Goal: Register for event/course

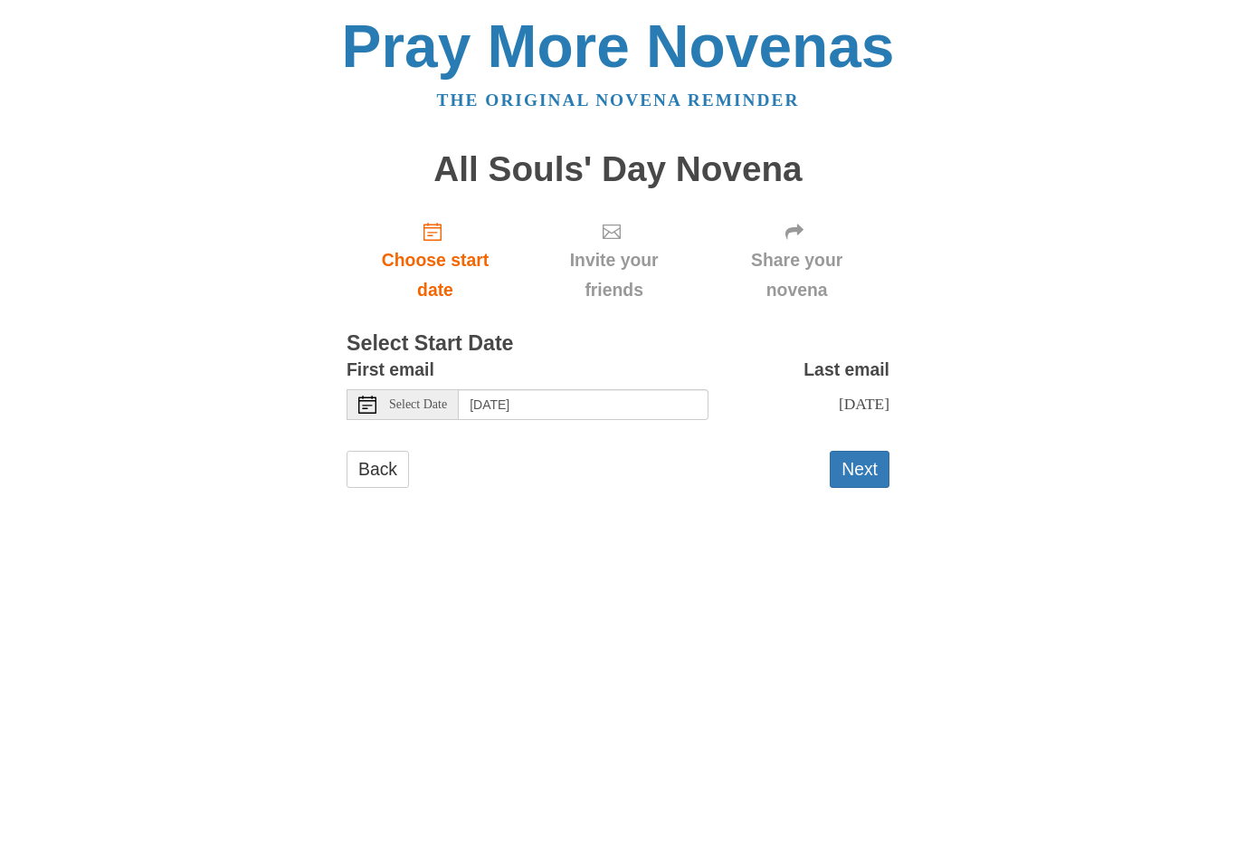
click at [416, 398] on span "Select Date" at bounding box center [418, 404] width 58 height 13
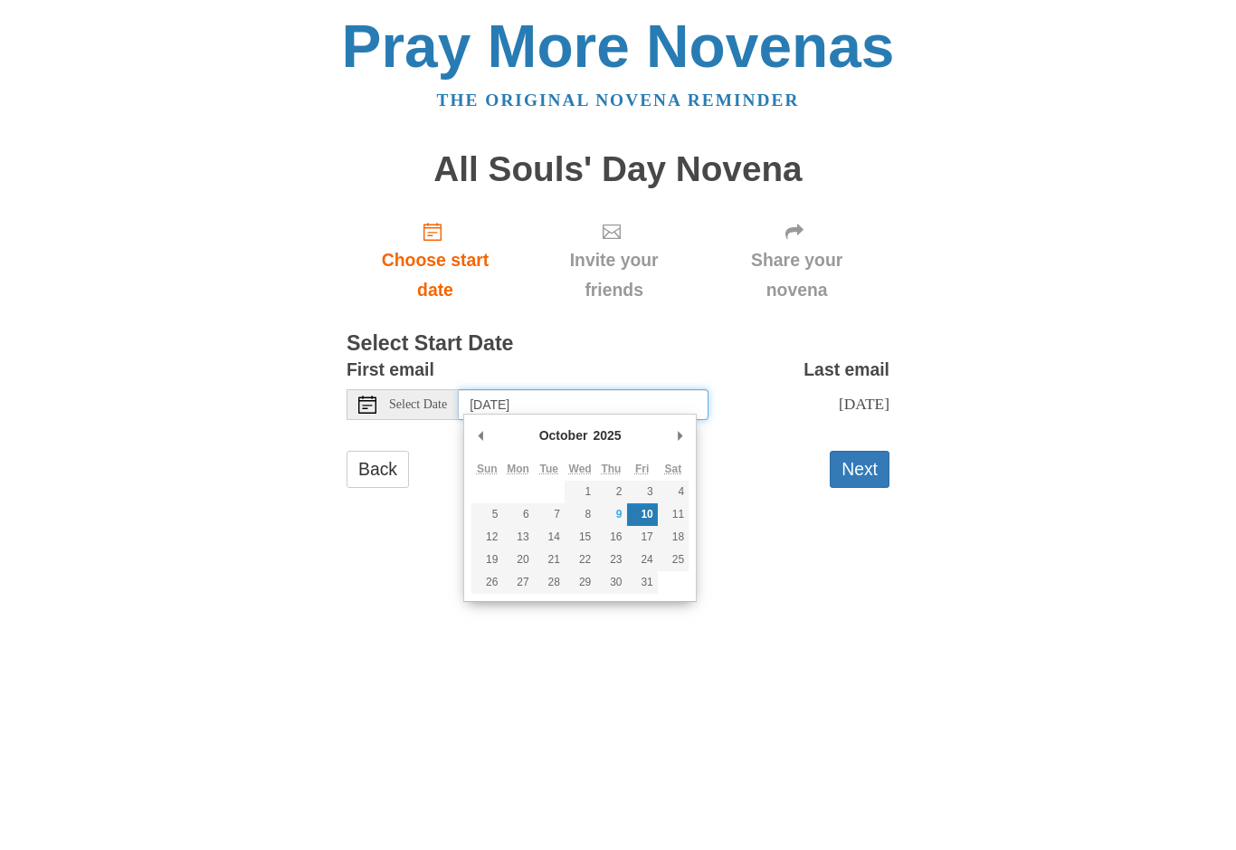
type input "[DATE]"
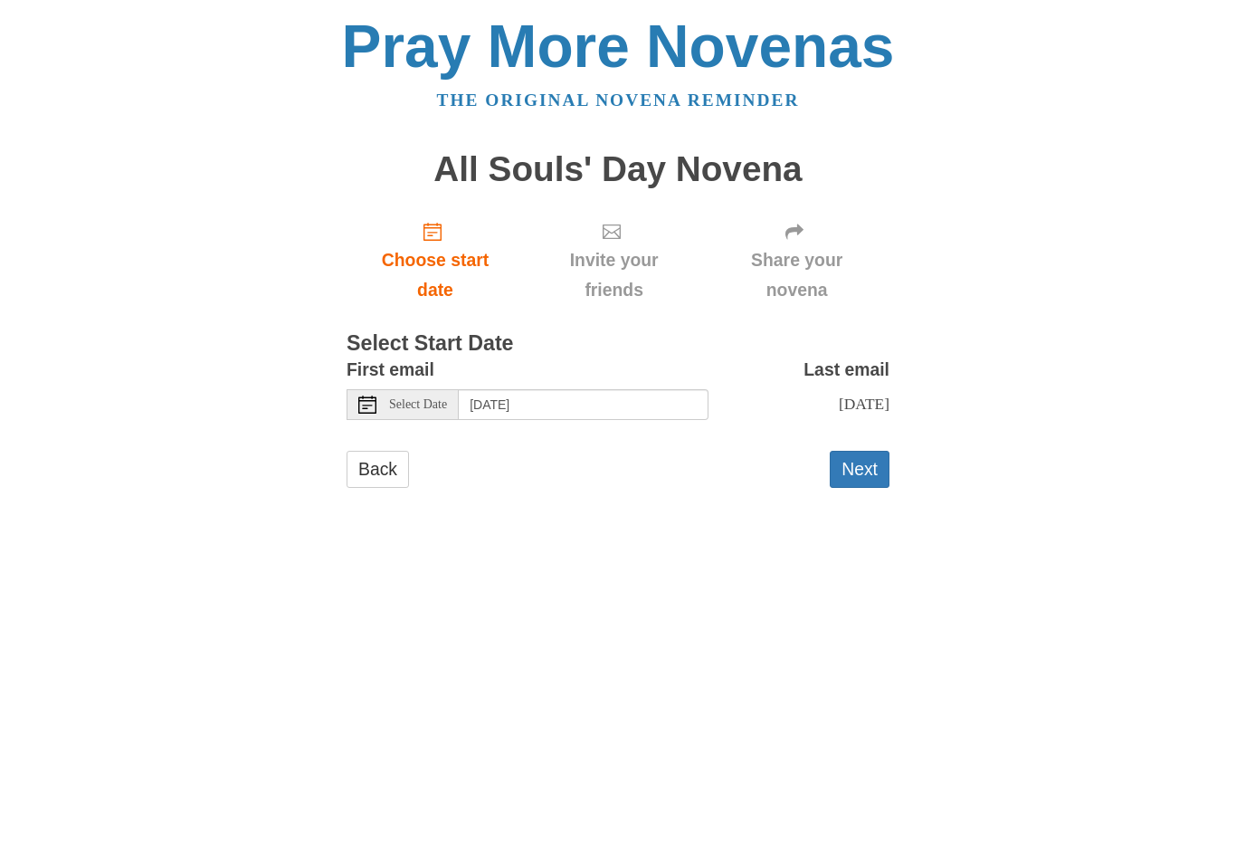
click at [866, 477] on button "Next" at bounding box center [860, 469] width 60 height 37
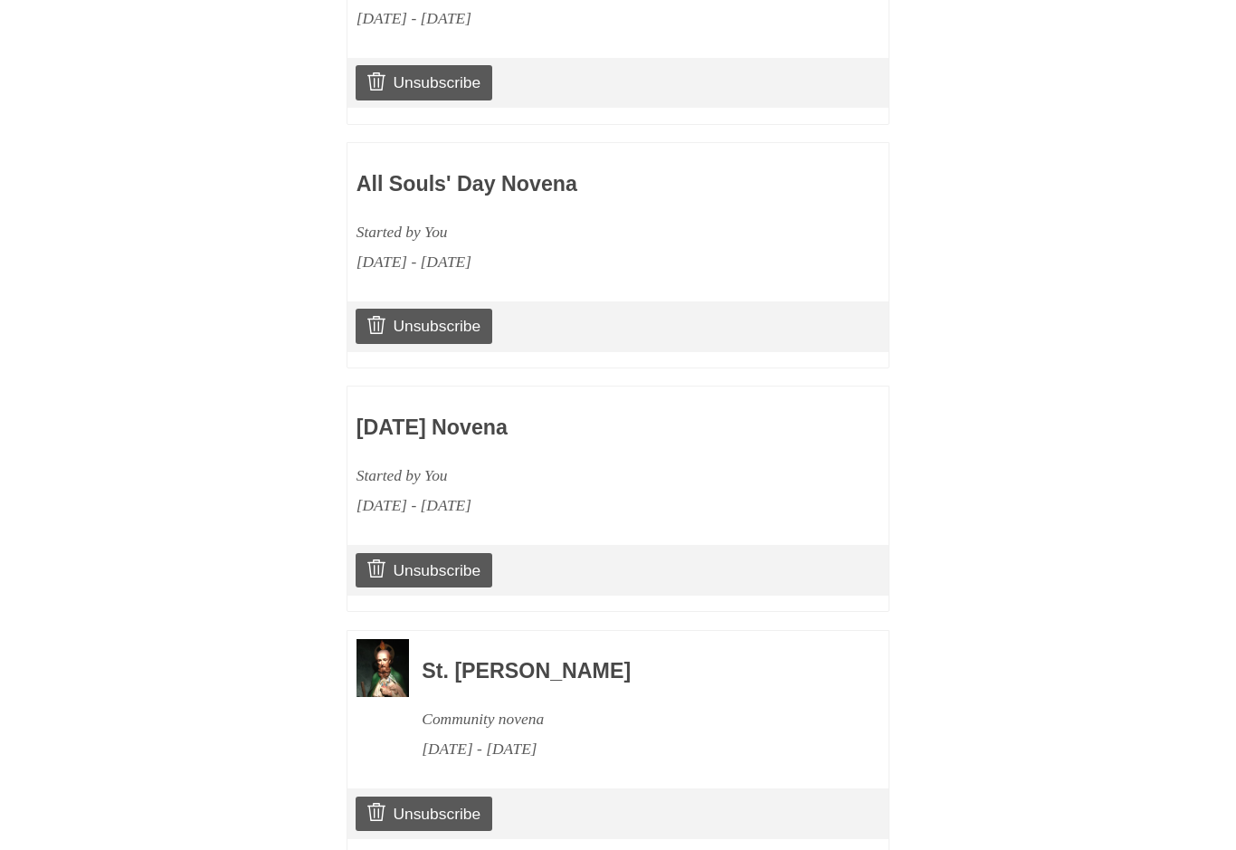
scroll to position [1267, 0]
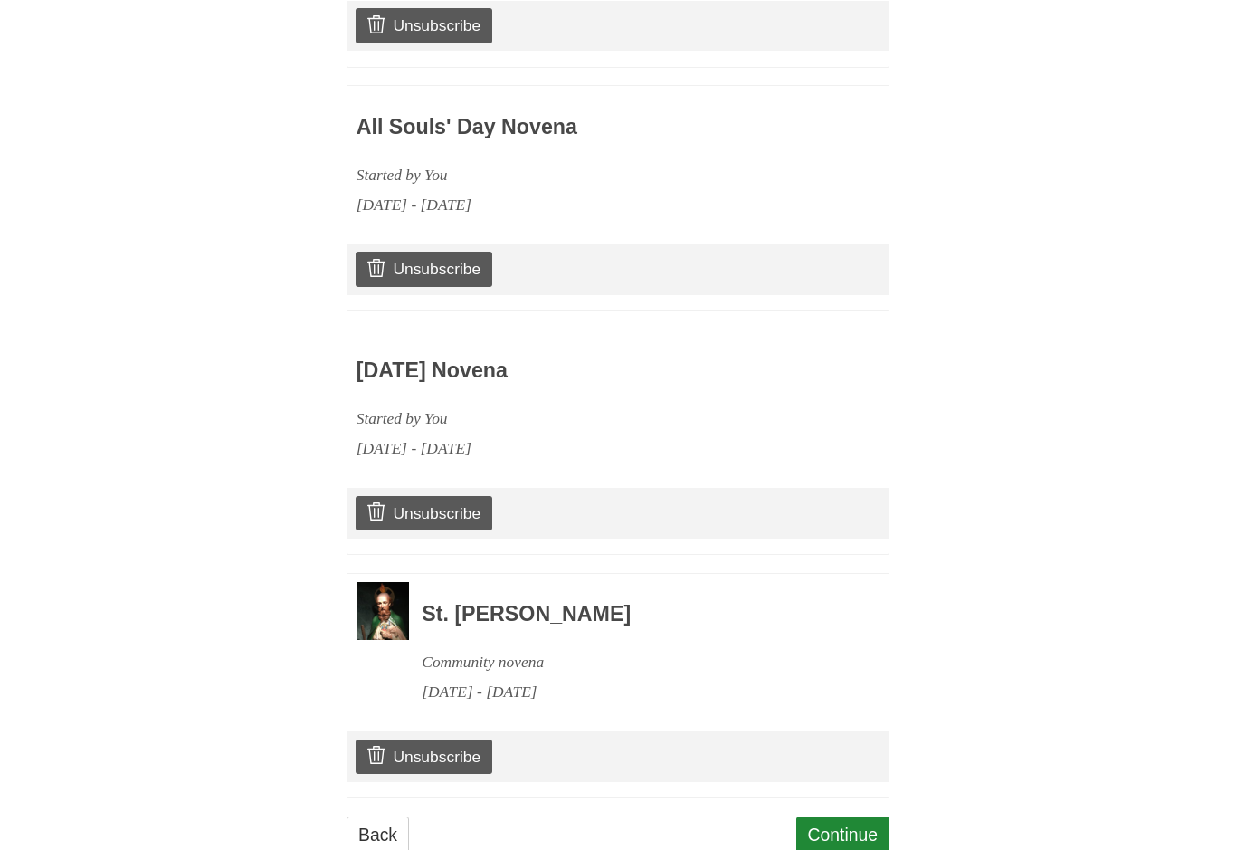
click at [856, 819] on link "Continue" at bounding box center [843, 834] width 94 height 37
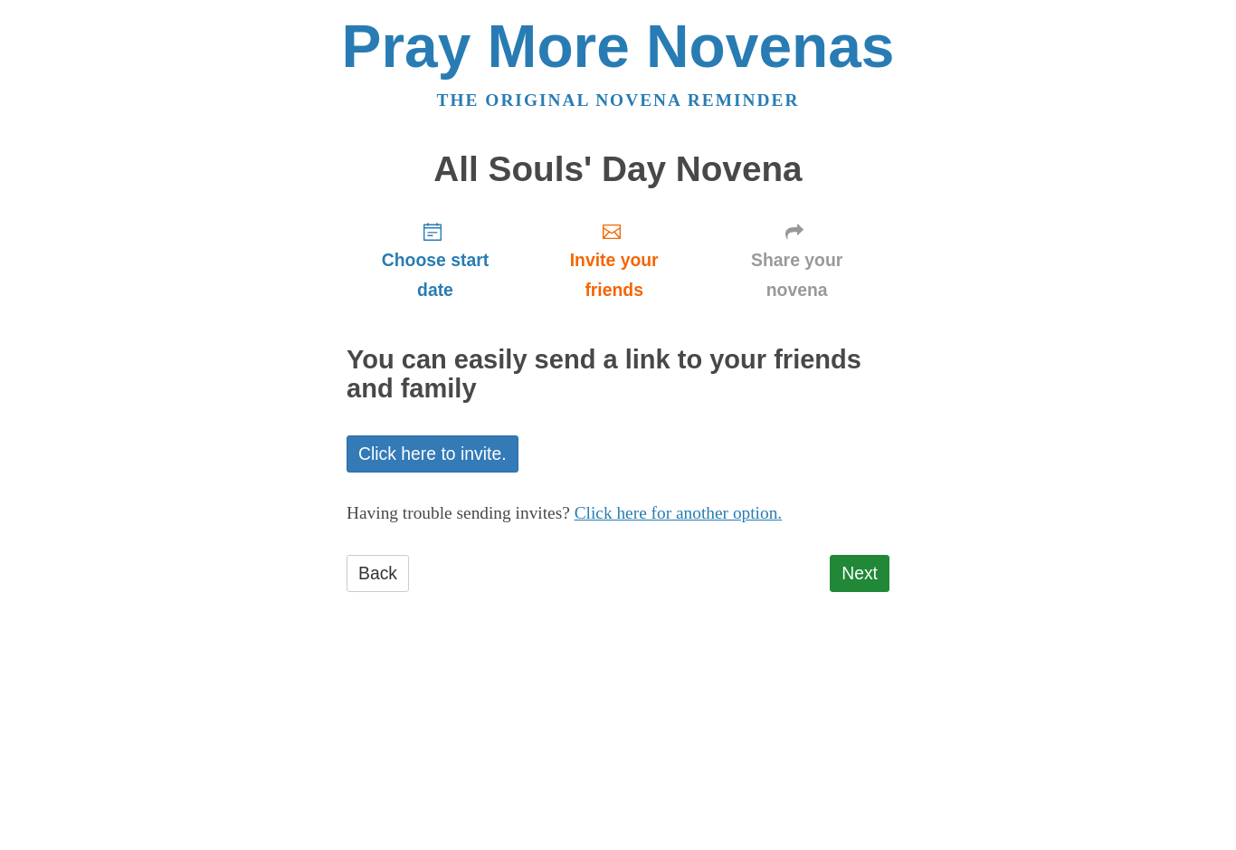
click at [874, 560] on link "Next" at bounding box center [860, 573] width 60 height 37
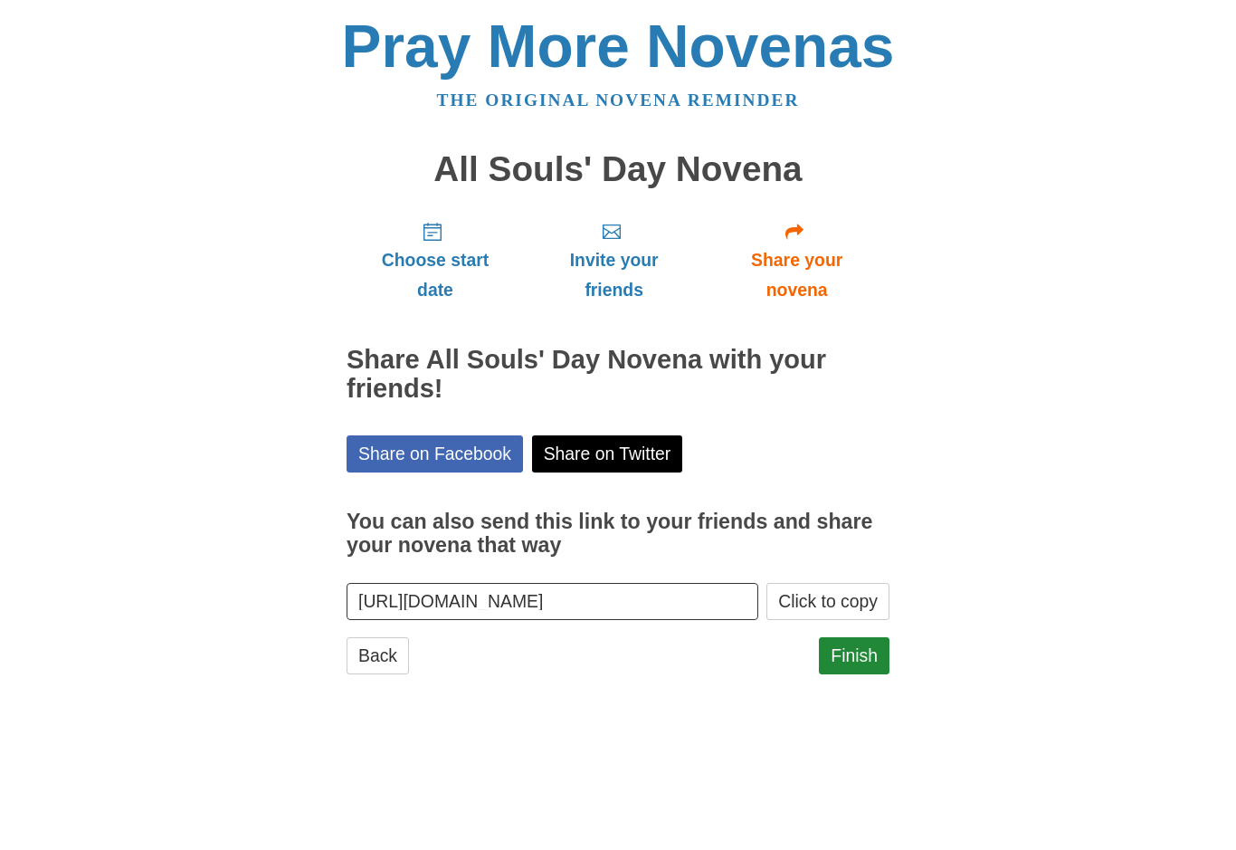
click at [861, 647] on link "Finish" at bounding box center [854, 655] width 71 height 37
